Goal: Task Accomplishment & Management: Manage account settings

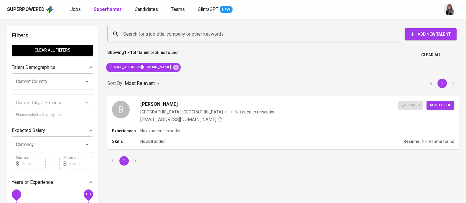
click at [284, 57] on div "Showing 1 - 1 of 1 talent profiles found Clear All" at bounding box center [283, 53] width 358 height 14
click at [173, 68] on icon at bounding box center [176, 67] width 6 height 6
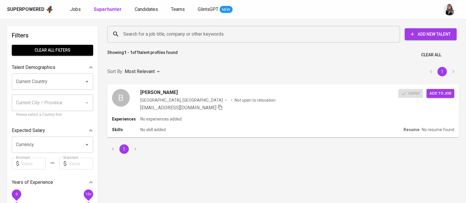
click at [174, 36] on input "Search for a job title, company or other keywords" at bounding box center [255, 34] width 267 height 11
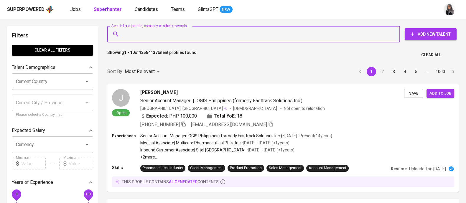
click at [194, 34] on input "Search for a job title, company or other keywords" at bounding box center [255, 34] width 267 height 11
paste input "[EMAIL_ADDRESS][DOMAIN_NAME]"
type input "[EMAIL_ADDRESS][DOMAIN_NAME]"
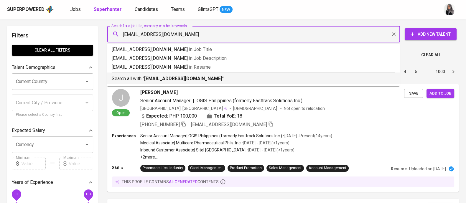
click at [178, 77] on b "[EMAIL_ADDRESS][DOMAIN_NAME]" at bounding box center [183, 79] width 78 height 6
click at [178, 77] on div "Sort By Most Relevant MOST_RELEVANT 1 2 3 4 5 … 1000" at bounding box center [283, 72] width 358 height 18
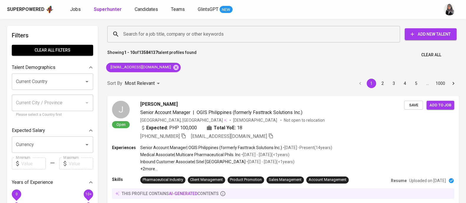
click at [224, 77] on div "Sort By Most Relevant MOST_RELEVANT 1 2 3 4 5 … 1000" at bounding box center [283, 84] width 358 height 18
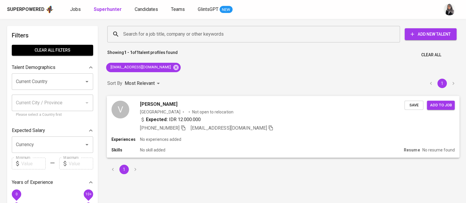
click at [281, 118] on div "Expected: IDR 12.000.000" at bounding box center [272, 120] width 265 height 9
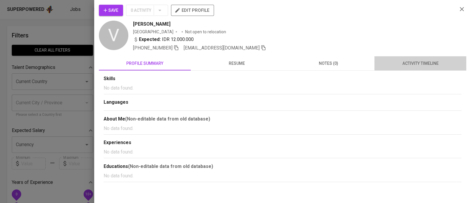
click at [436, 62] on span "activity timeline" at bounding box center [420, 63] width 85 height 7
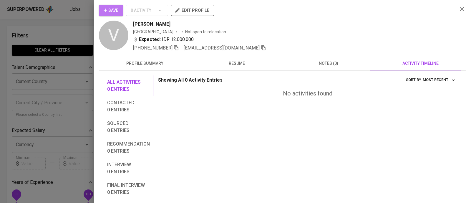
click at [113, 14] on span "Save" at bounding box center [111, 10] width 15 height 7
click at [459, 11] on icon "button" at bounding box center [462, 9] width 7 height 7
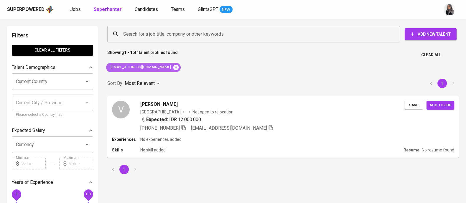
click at [173, 66] on icon at bounding box center [175, 67] width 5 height 5
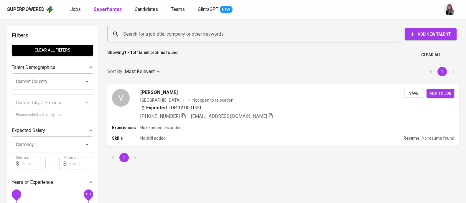
click at [186, 31] on input "Search for a job title, company or other keywords" at bounding box center [255, 34] width 267 height 11
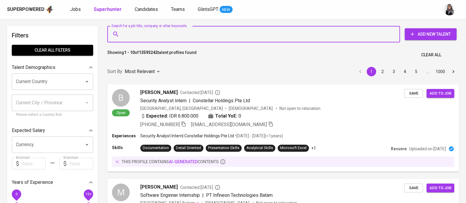
paste input "[EMAIL_ADDRESS][DOMAIN_NAME]"
type input "[EMAIL_ADDRESS][DOMAIN_NAME]"
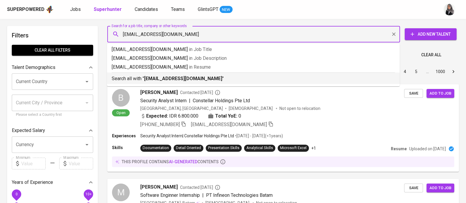
click at [206, 80] on p "Search all with " [EMAIL_ADDRESS][DOMAIN_NAME] "" at bounding box center [253, 78] width 283 height 7
click at [206, 80] on div "Sort By Most Relevant MOST_RELEVANT 1 2 3 4 5 … 1000" at bounding box center [283, 72] width 358 height 18
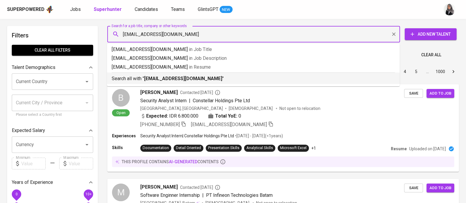
click at [188, 77] on div "Sort By Most Relevant MOST_RELEVANT 1 2 3 4 5 … 1000" at bounding box center [283, 72] width 358 height 18
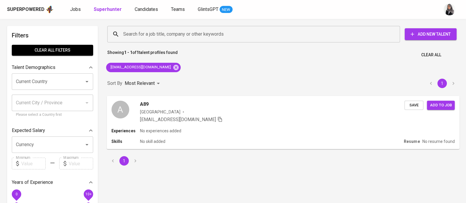
click at [267, 118] on div "[EMAIL_ADDRESS][DOMAIN_NAME]" at bounding box center [272, 119] width 265 height 7
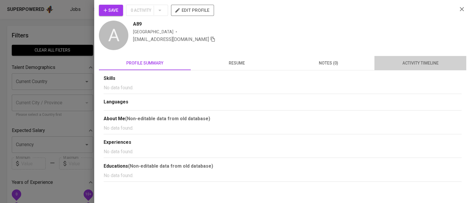
click at [418, 61] on span "activity timeline" at bounding box center [420, 63] width 85 height 7
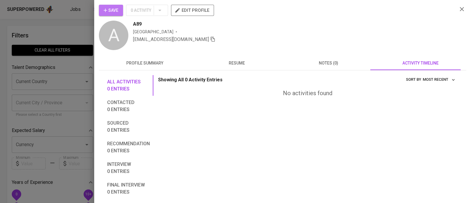
click at [109, 9] on span "Save" at bounding box center [111, 10] width 15 height 7
click at [460, 11] on icon "button" at bounding box center [462, 9] width 4 height 4
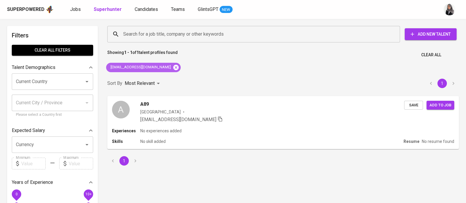
click at [173, 65] on icon at bounding box center [176, 67] width 6 height 6
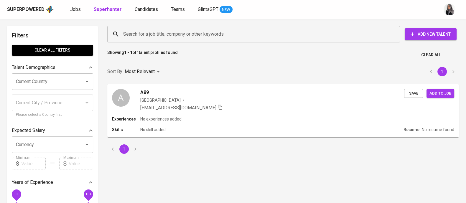
click at [178, 32] on input "Search for a job title, company or other keywords" at bounding box center [255, 34] width 267 height 11
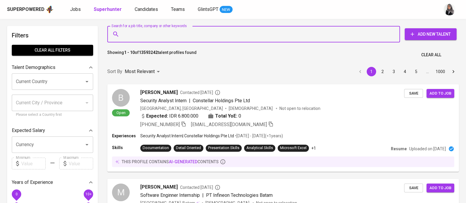
click at [178, 32] on input "Search for a job title, company or other keywords" at bounding box center [255, 34] width 267 height 11
paste input "[PERSON_NAME]"
type input "[PERSON_NAME]"
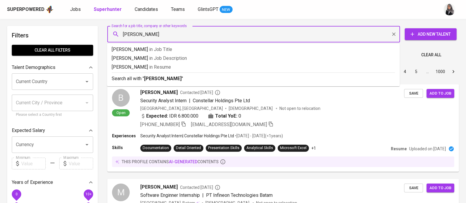
click at [222, 80] on p "Search all with " [PERSON_NAME][DEMOGRAPHIC_DATA] "" at bounding box center [253, 78] width 283 height 7
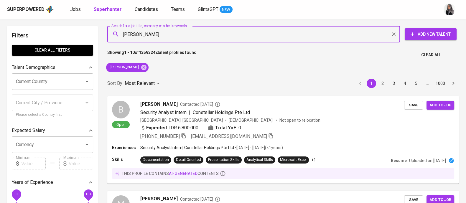
click at [222, 80] on div "Sort By Most Relevant MOST_RELEVANT 1 2 3 4 5 … 1000" at bounding box center [283, 84] width 358 height 18
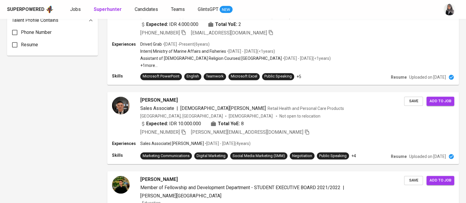
scroll to position [613, 0]
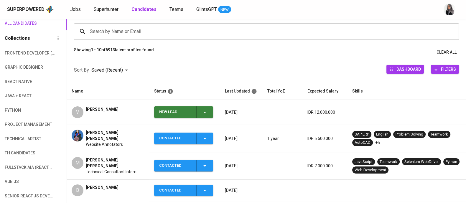
scroll to position [43, 0]
click at [205, 113] on icon "button" at bounding box center [204, 112] width 7 height 7
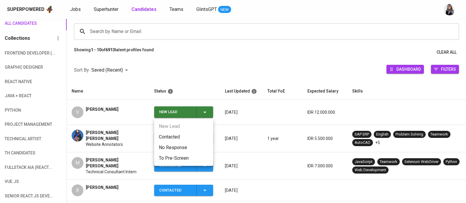
click at [175, 135] on li "Contacted" at bounding box center [183, 137] width 59 height 11
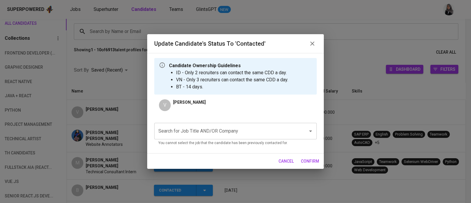
click at [238, 131] on input "Search for Job Title AND/OR Company" at bounding box center [227, 130] width 141 height 11
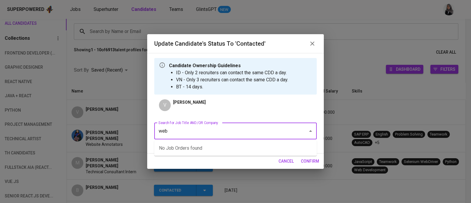
type input "web"
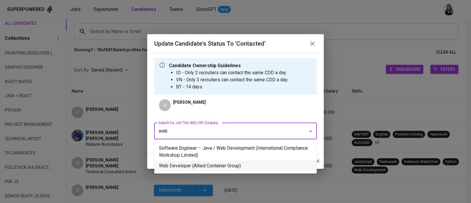
click at [230, 167] on li "Web Developer (Allied Container Group)" at bounding box center [235, 166] width 163 height 11
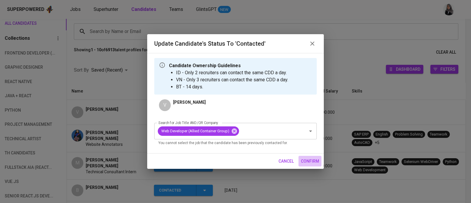
click at [314, 161] on span "confirm" at bounding box center [310, 161] width 18 height 7
